Goal: Information Seeking & Learning: Check status

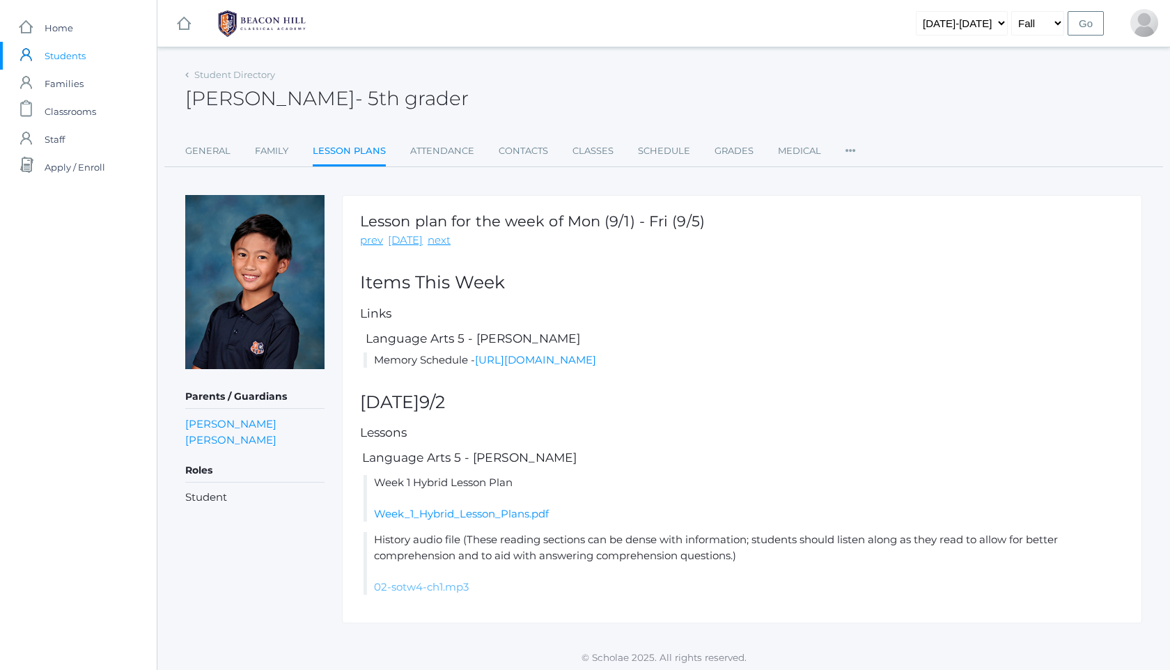
click at [460, 593] on link "02-sotw4-ch1.mp3" at bounding box center [421, 586] width 95 height 13
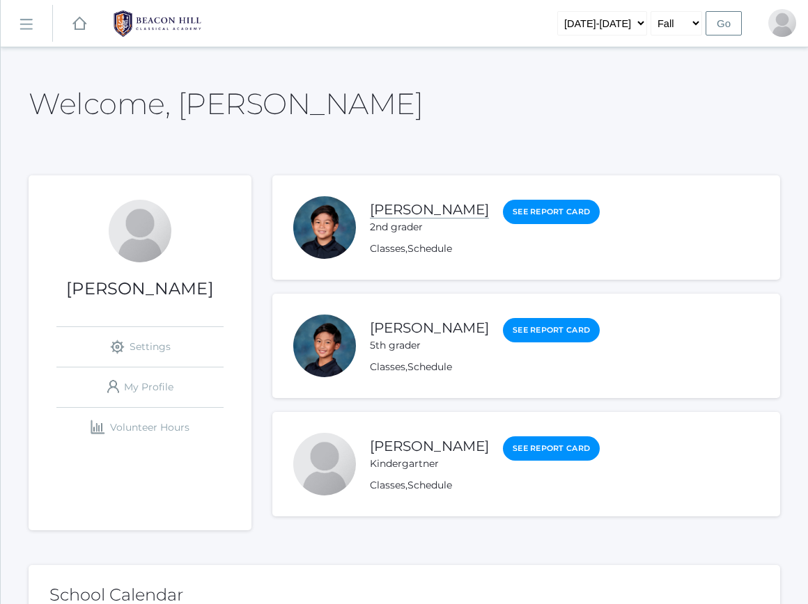
click at [427, 204] on link "[PERSON_NAME]" at bounding box center [429, 209] width 119 height 17
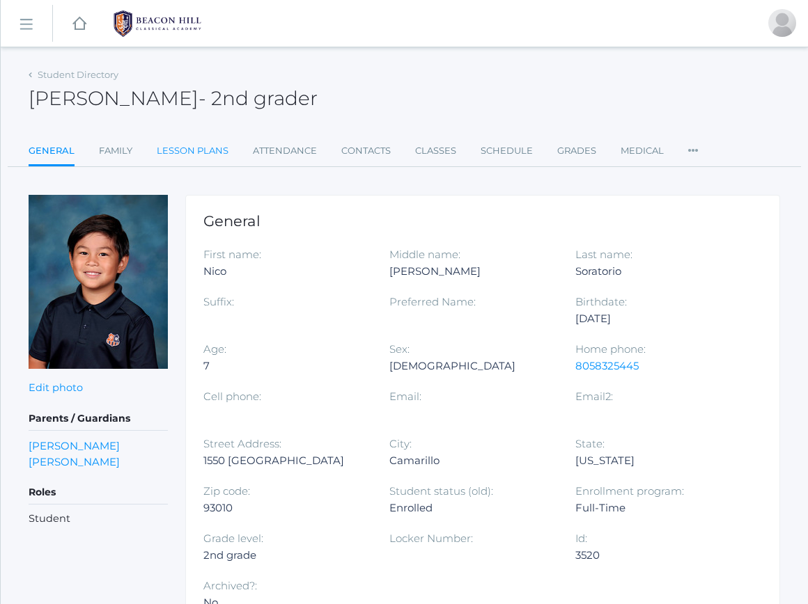
click at [216, 149] on link "Lesson Plans" at bounding box center [193, 151] width 72 height 28
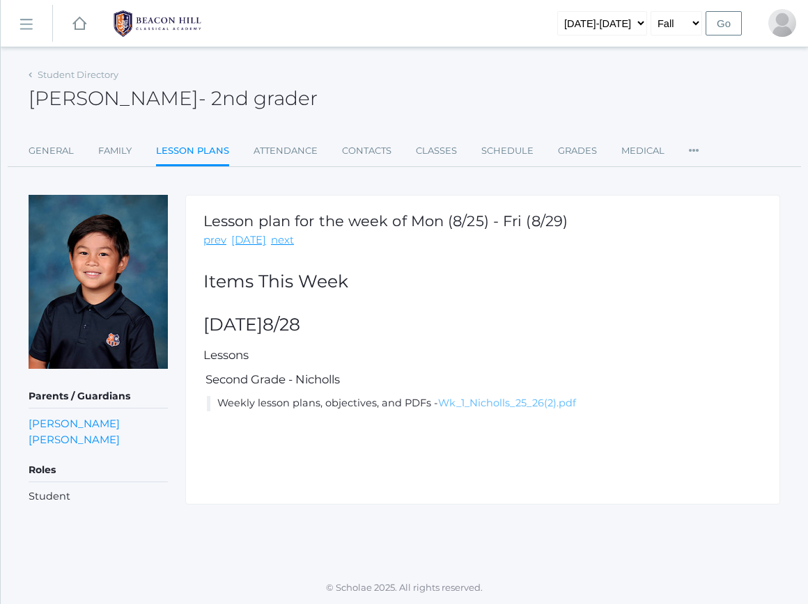
click at [532, 403] on link "Wk_1_Nicholls_25_26(2).pdf" at bounding box center [507, 403] width 138 height 13
click at [273, 240] on link "next" at bounding box center [282, 241] width 23 height 16
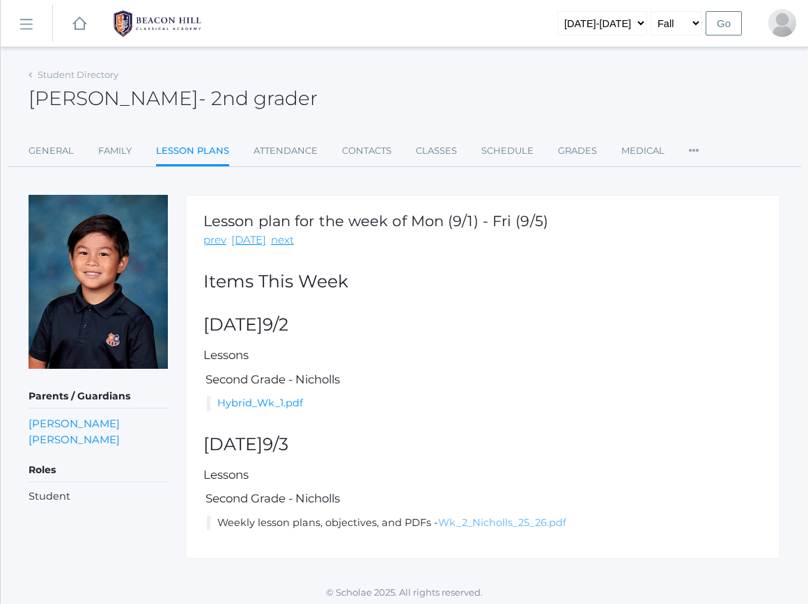
click at [473, 522] on link "Wk_2_Nicholls_25_26.pdf" at bounding box center [502, 523] width 128 height 13
click at [260, 405] on link "Hybrid_Wk_1.pdf" at bounding box center [260, 403] width 86 height 13
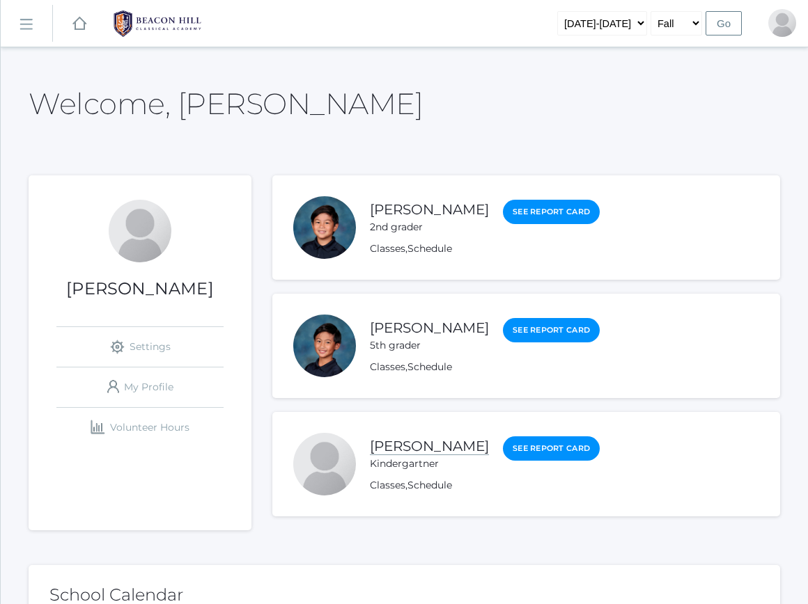
click at [415, 442] on link "[PERSON_NAME]" at bounding box center [429, 446] width 119 height 17
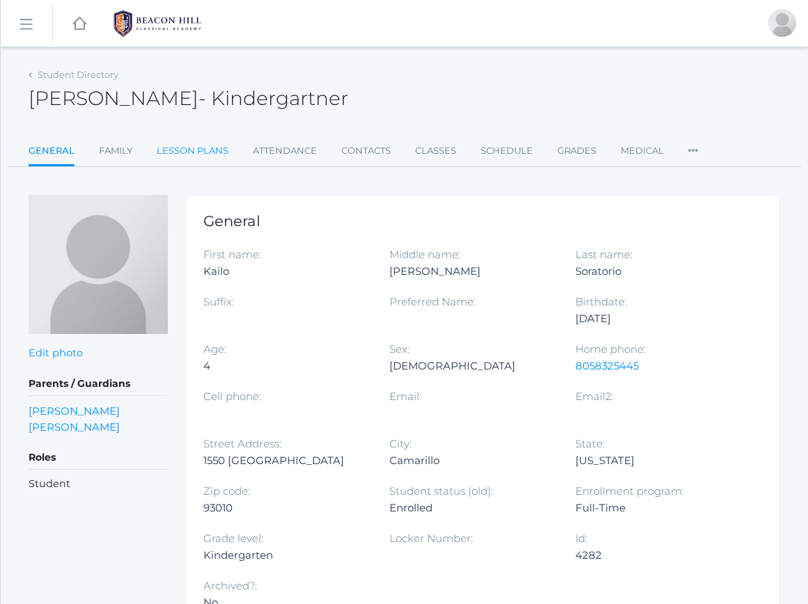
click at [173, 147] on link "Lesson Plans" at bounding box center [193, 151] width 72 height 28
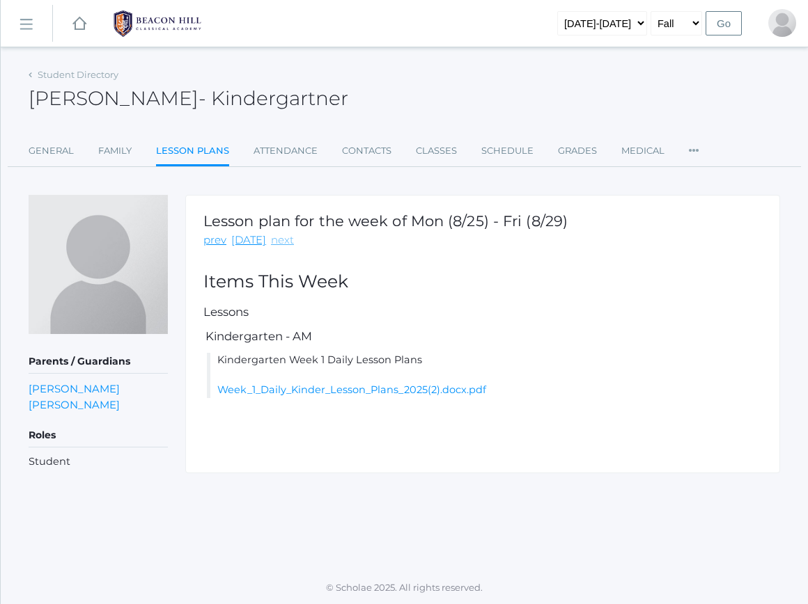
click at [280, 242] on link "next" at bounding box center [282, 241] width 23 height 16
click at [320, 396] on link "Kindergarten_Hybrid_Lesson_Plans_Week_1.pdf" at bounding box center [339, 390] width 244 height 13
click at [113, 144] on link "Family" at bounding box center [114, 151] width 33 height 28
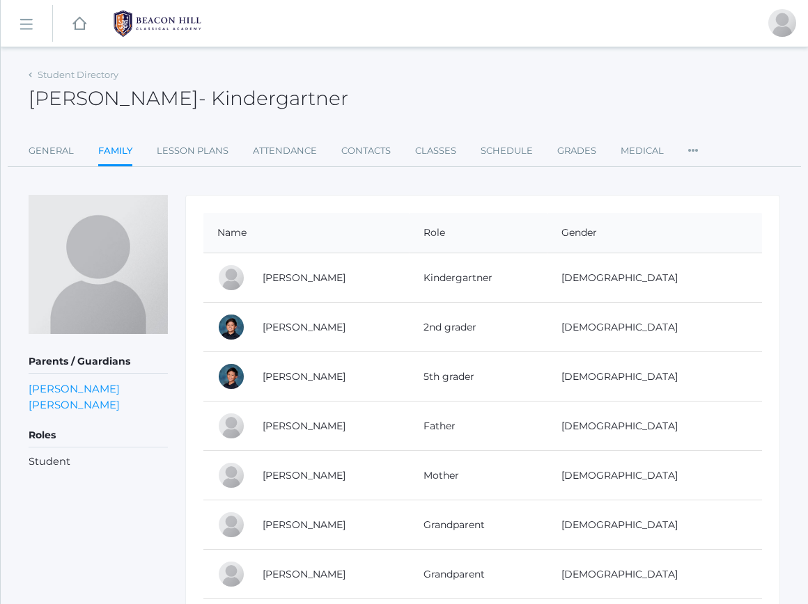
click at [49, 88] on h2 "Kailo Soratorio - Kindergartner" at bounding box center [189, 99] width 320 height 22
click at [30, 77] on icon at bounding box center [30, 75] width 3 height 6
click at [29, 76] on icon at bounding box center [30, 75] width 3 height 6
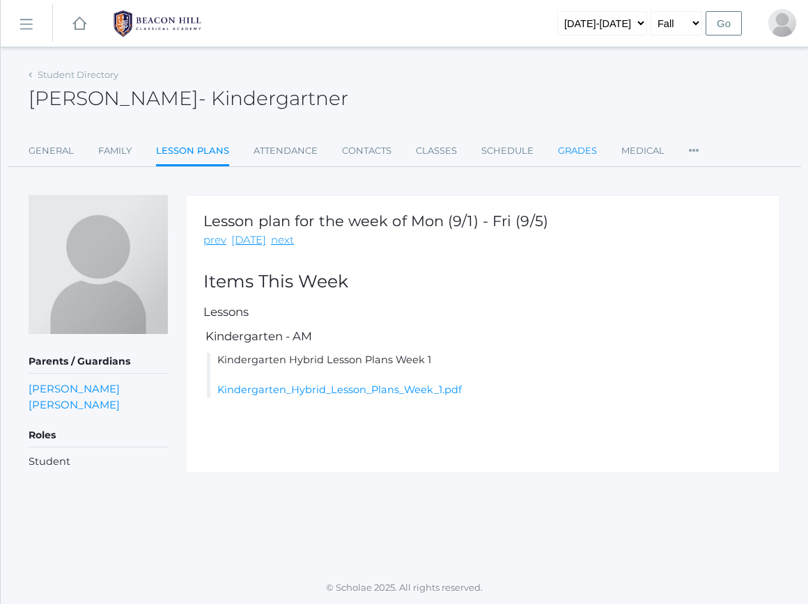
click at [568, 147] on link "Grades" at bounding box center [577, 151] width 39 height 28
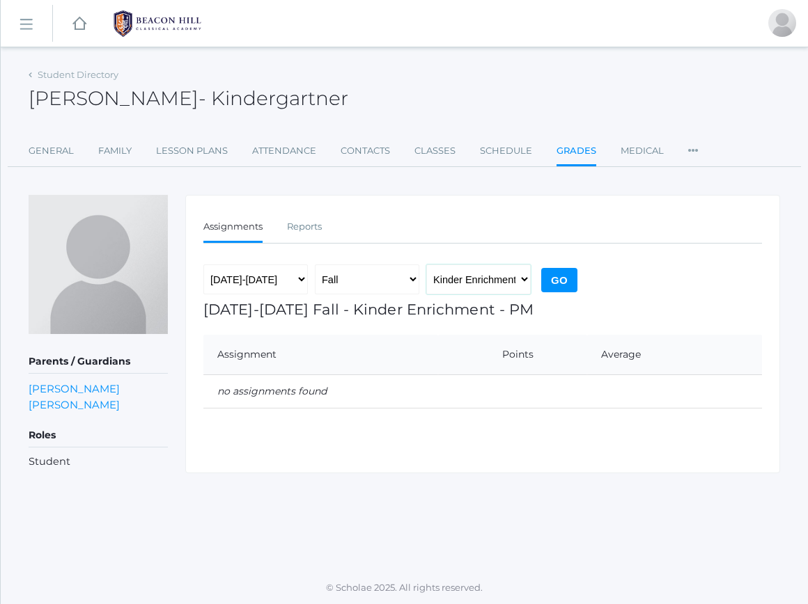
click at [511, 279] on select "Kinder Enrichment - PM Kindergarten - AM" at bounding box center [478, 280] width 104 height 31
select select "1957"
click at [563, 278] on input "Go" at bounding box center [559, 280] width 36 height 24
click at [138, 17] on img at bounding box center [157, 23] width 104 height 35
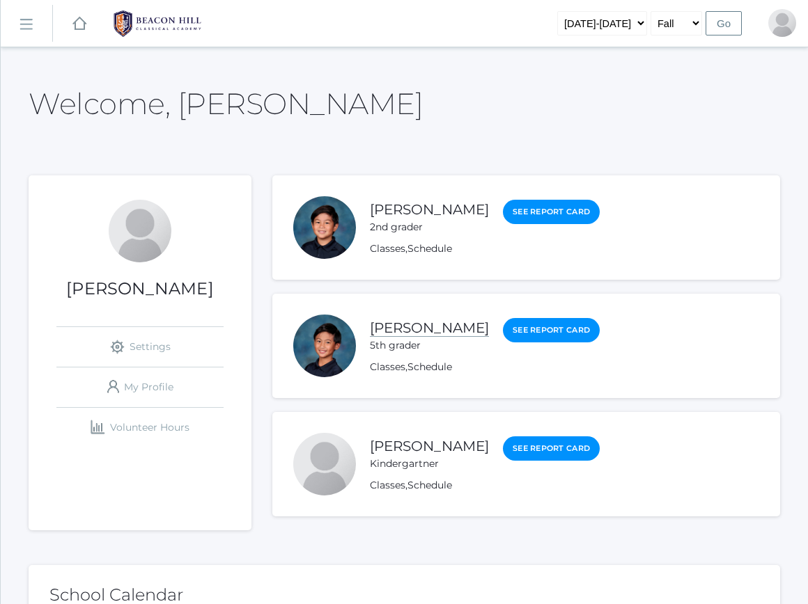
click at [458, 327] on link "[PERSON_NAME]" at bounding box center [429, 328] width 119 height 17
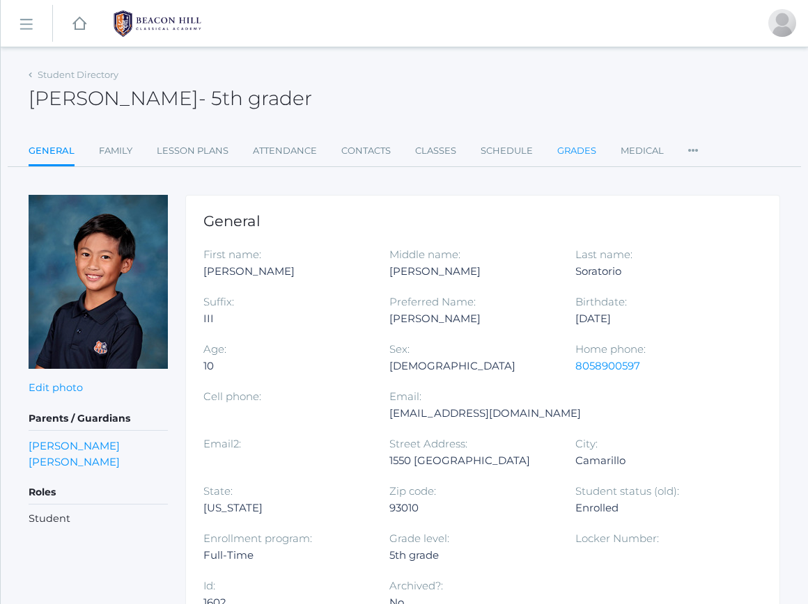
click at [572, 145] on link "Grades" at bounding box center [576, 151] width 39 height 28
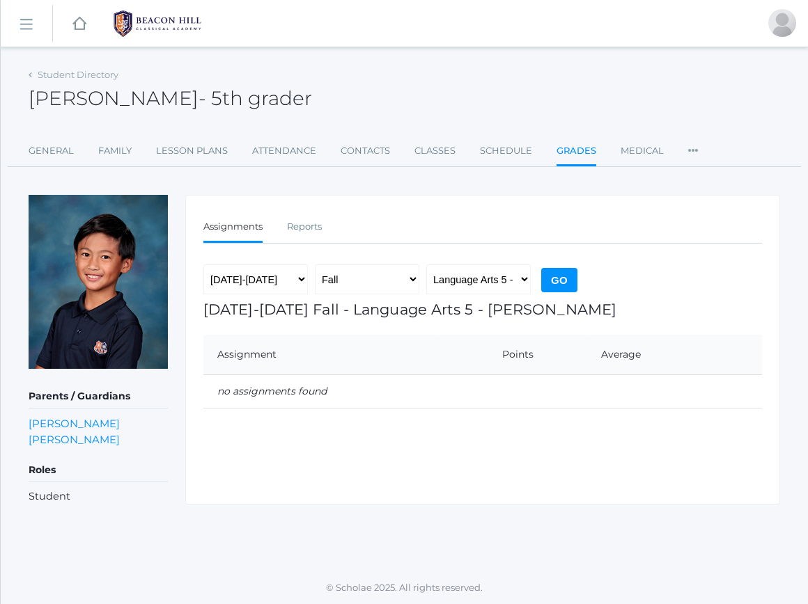
click at [560, 279] on input "Go" at bounding box center [559, 280] width 36 height 24
click at [391, 281] on select "Fall Spring" at bounding box center [367, 280] width 104 height 31
